Goal: Task Accomplishment & Management: Use online tool/utility

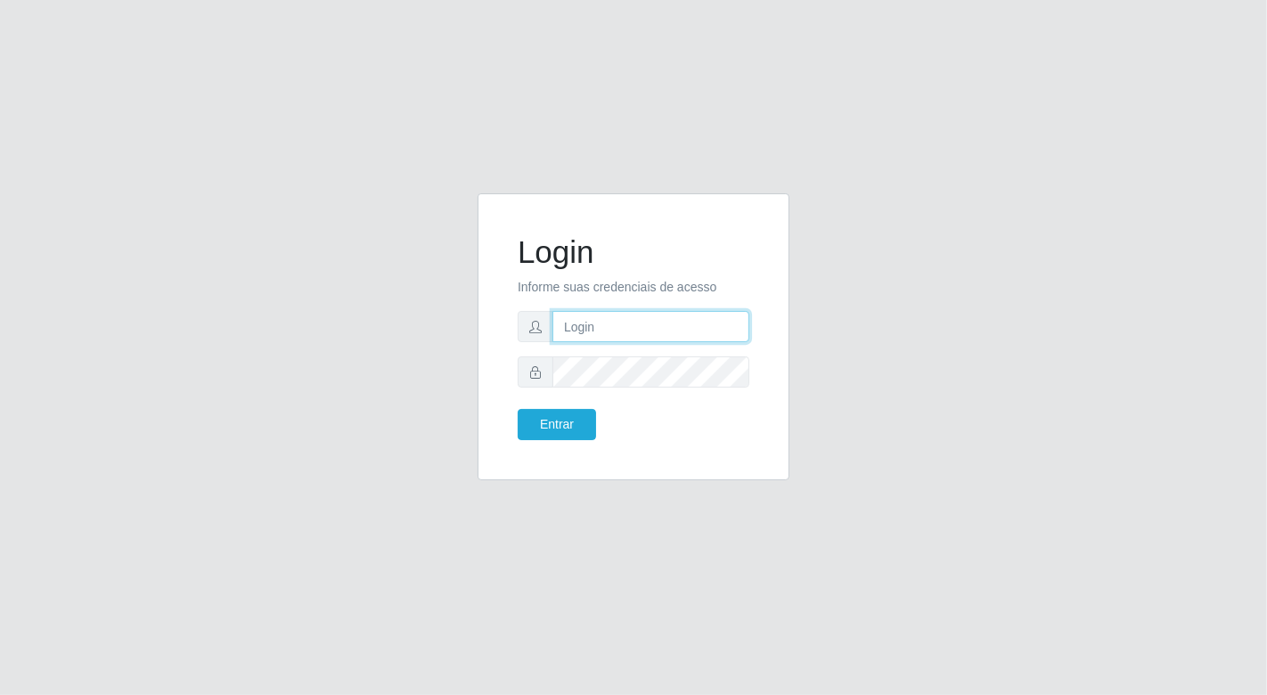
click at [639, 325] on input "text" at bounding box center [650, 326] width 197 height 31
type input "[EMAIL_ADDRESS][DOMAIN_NAME]"
click at [518, 409] on button "Entrar" at bounding box center [557, 424] width 78 height 31
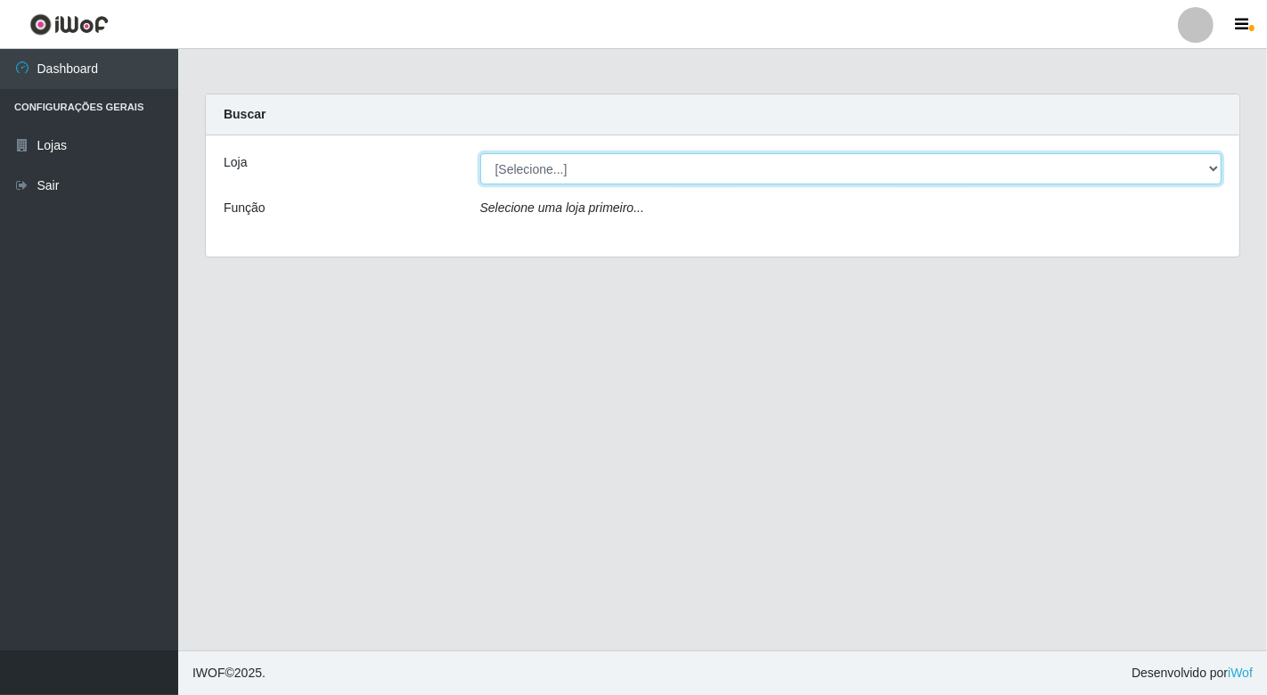
click at [1202, 167] on select "[Selecione...] Nordestão - [GEOGRAPHIC_DATA]" at bounding box center [851, 168] width 742 height 31
select select "454"
click at [480, 153] on select "[Selecione...] Nordestão - [GEOGRAPHIC_DATA]" at bounding box center [851, 168] width 742 height 31
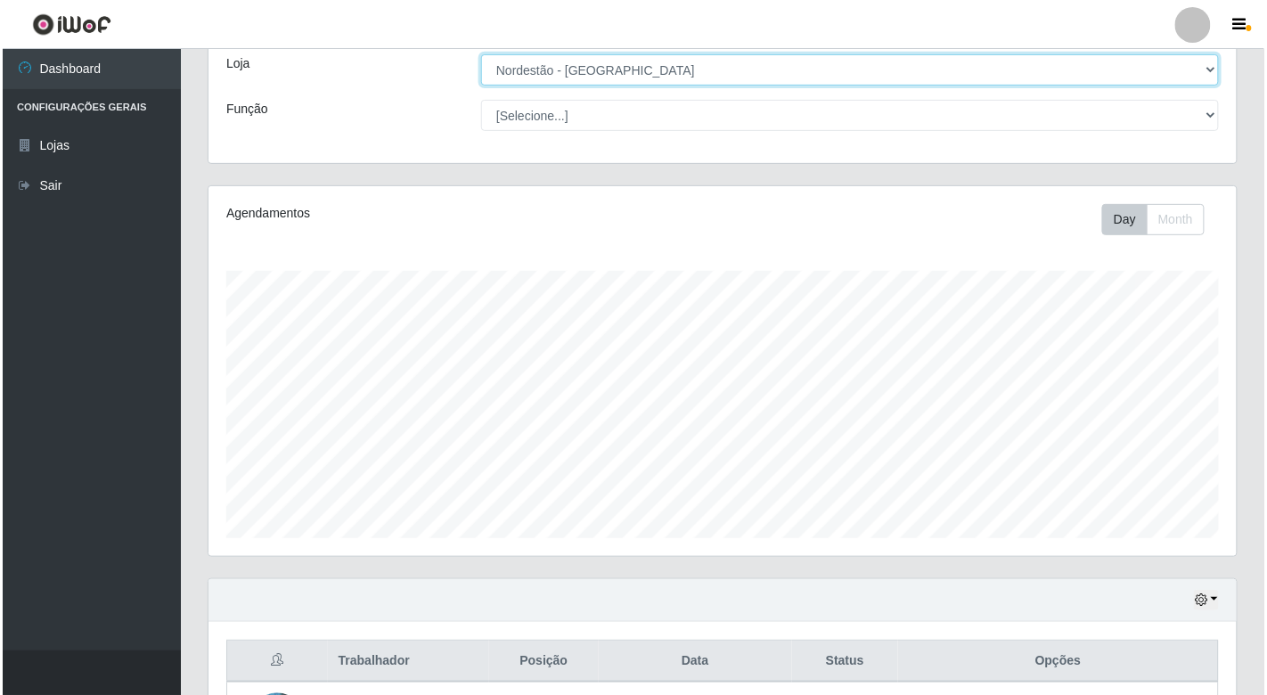
scroll to position [297, 0]
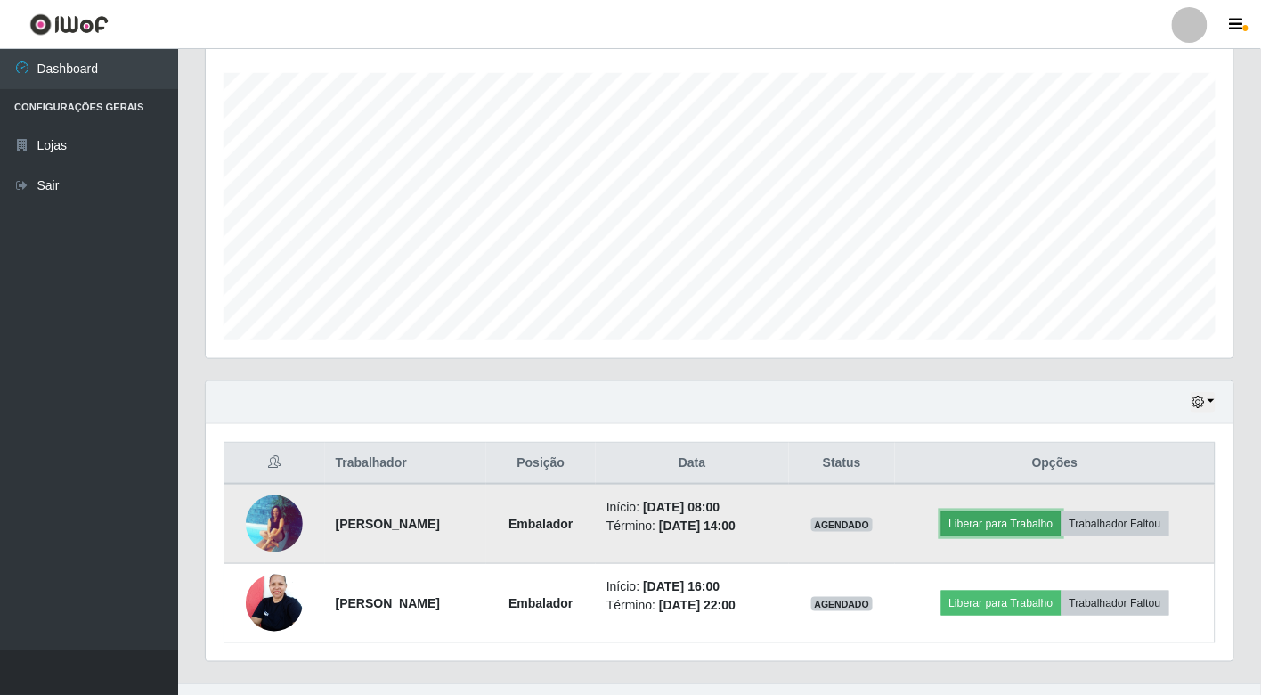
click at [974, 521] on button "Liberar para Trabalho" at bounding box center [1002, 523] width 120 height 25
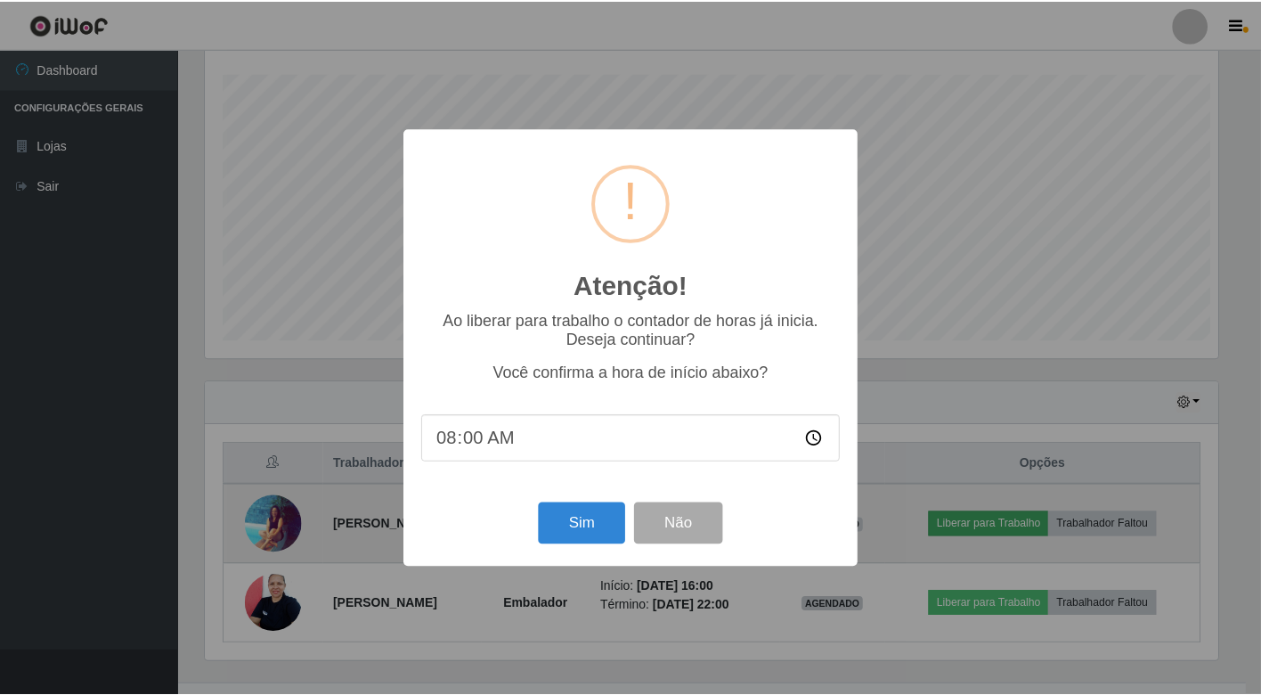
scroll to position [369, 1017]
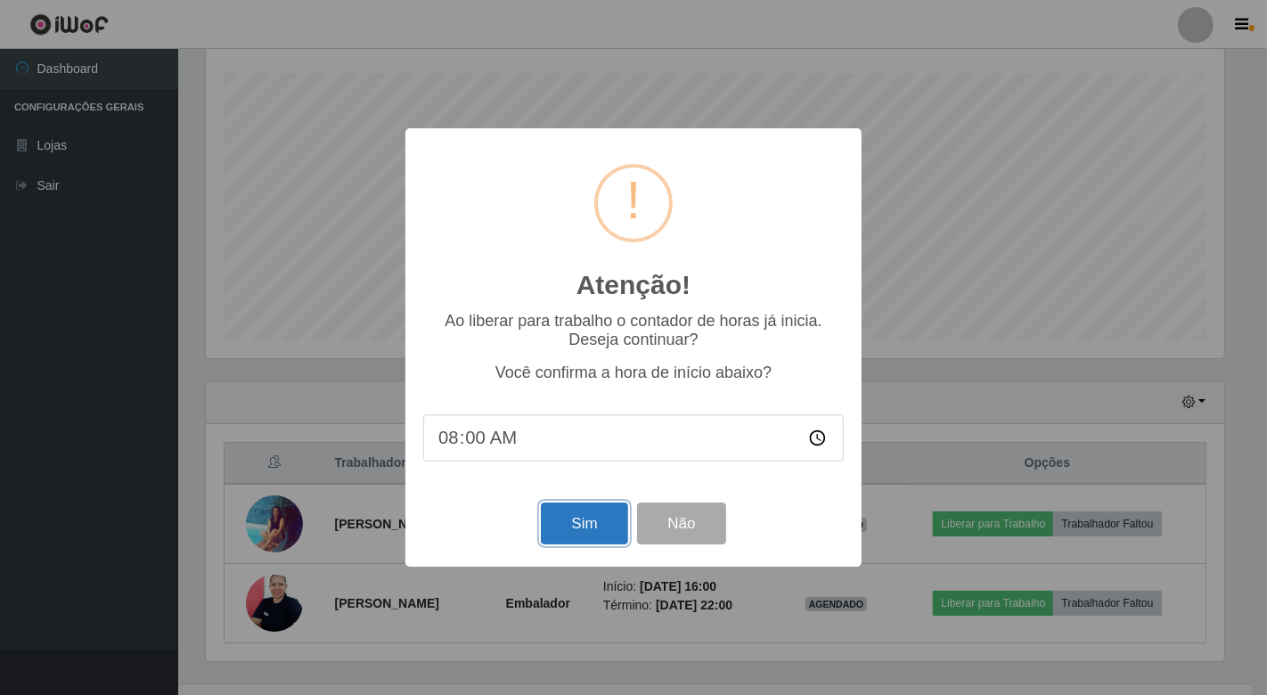
click at [599, 524] on button "Sim" at bounding box center [584, 523] width 86 height 42
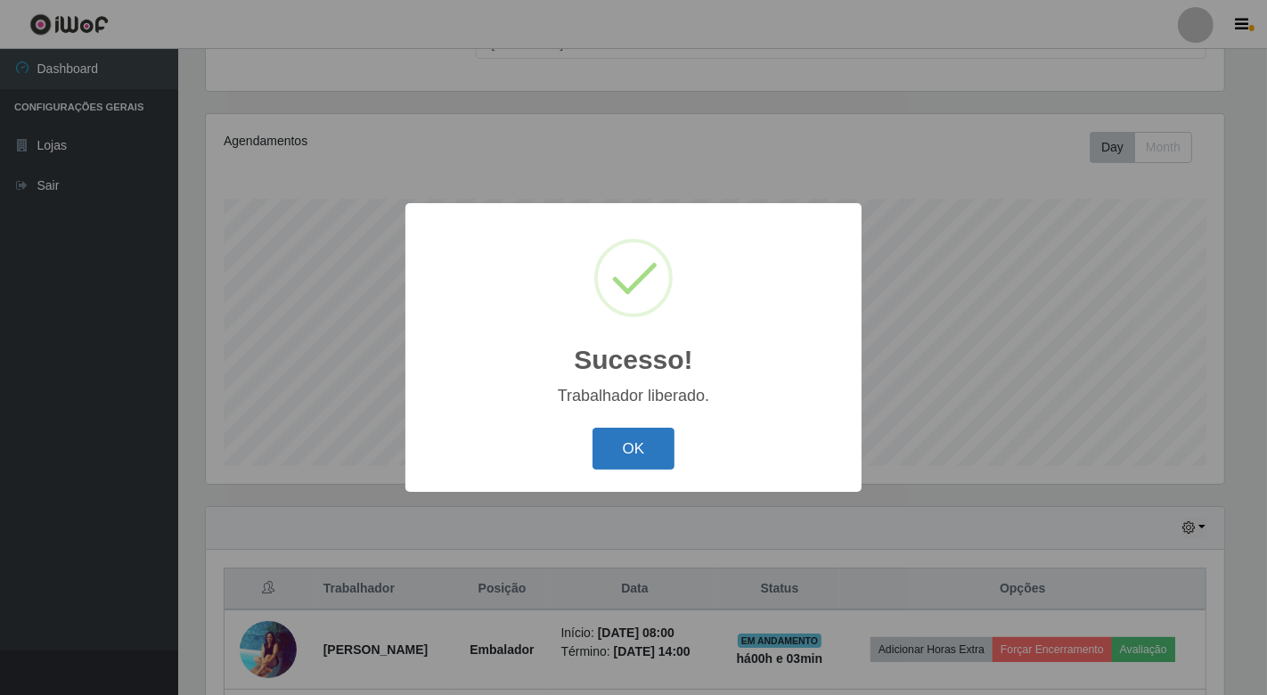
click at [616, 450] on button "OK" at bounding box center [633, 449] width 83 height 42
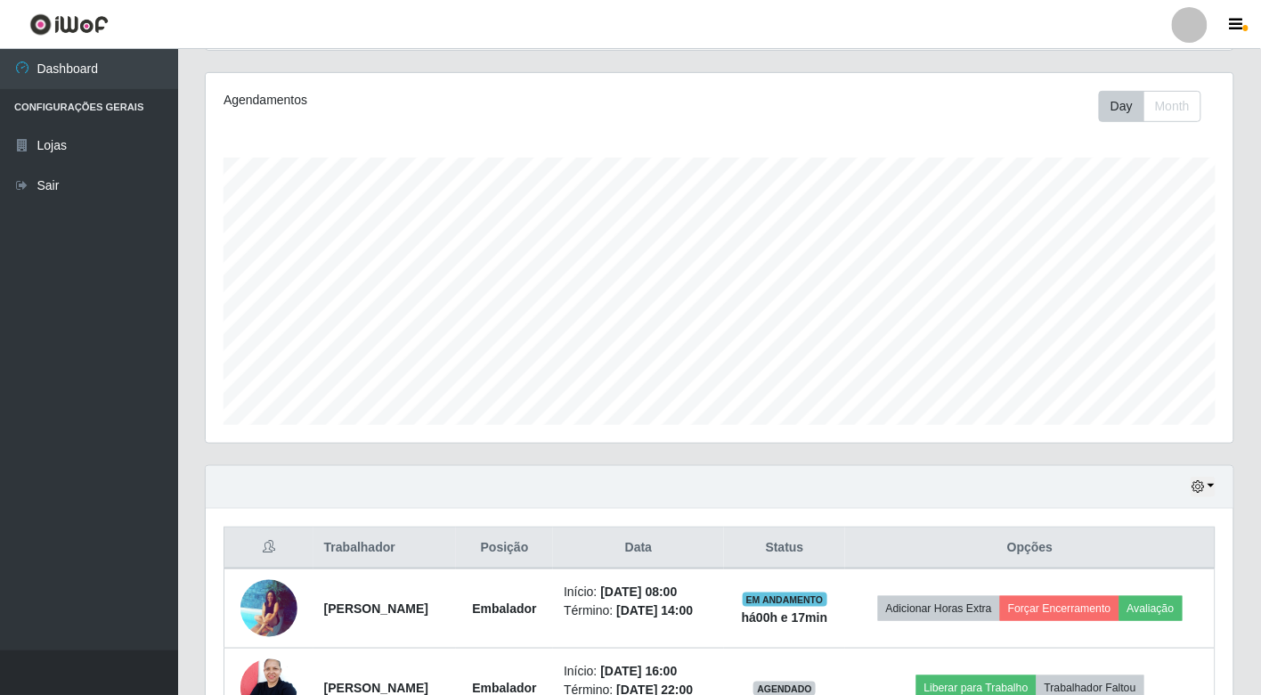
scroll to position [60, 0]
